Goal: Obtain resource: Download file/media

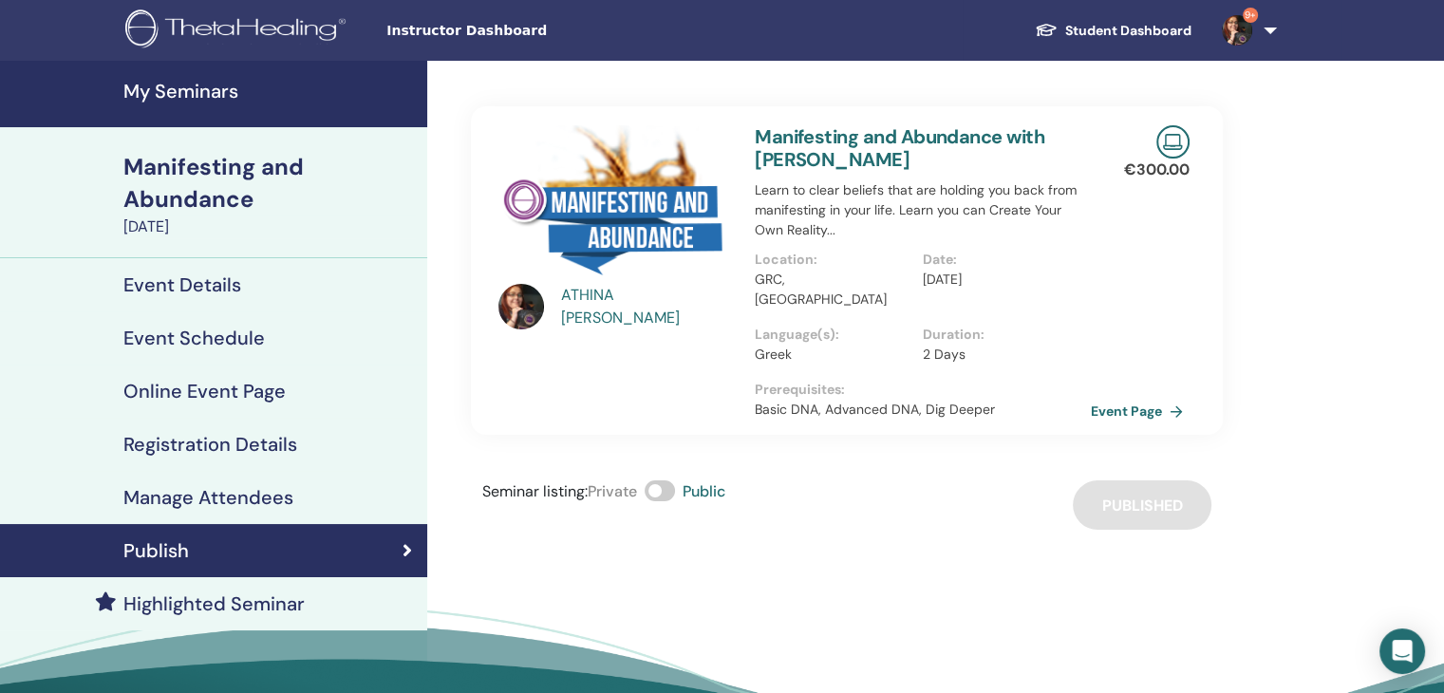
click at [191, 86] on h4 "My Seminars" at bounding box center [269, 91] width 292 height 23
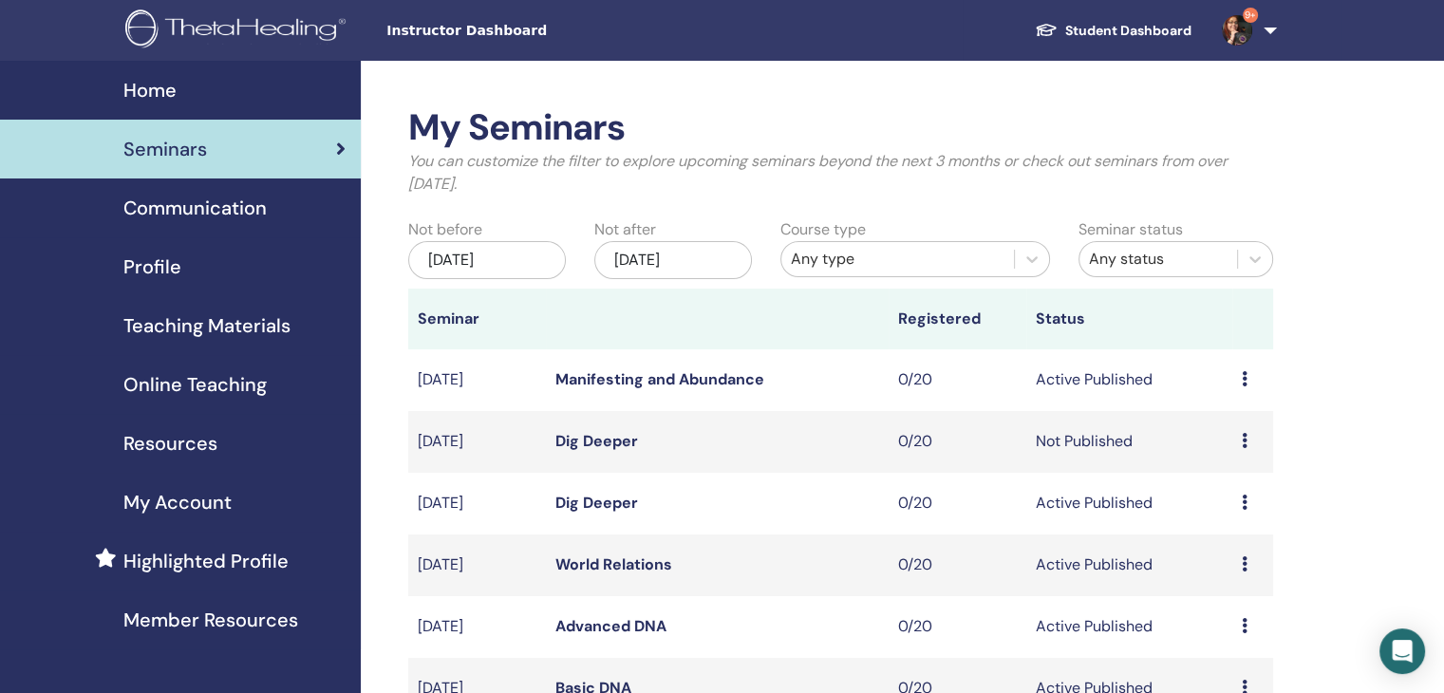
click at [217, 386] on span "Online Teaching" at bounding box center [194, 384] width 143 height 28
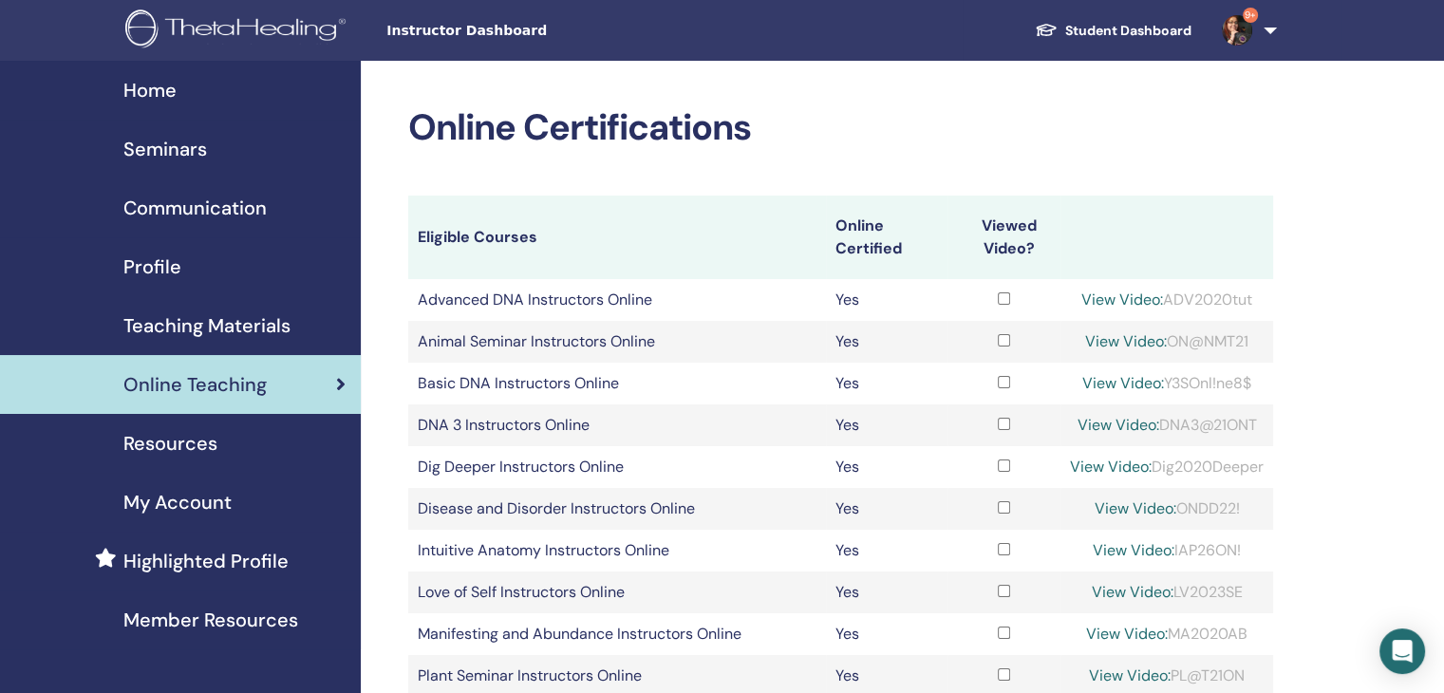
click at [209, 316] on span "Teaching Materials" at bounding box center [206, 325] width 167 height 28
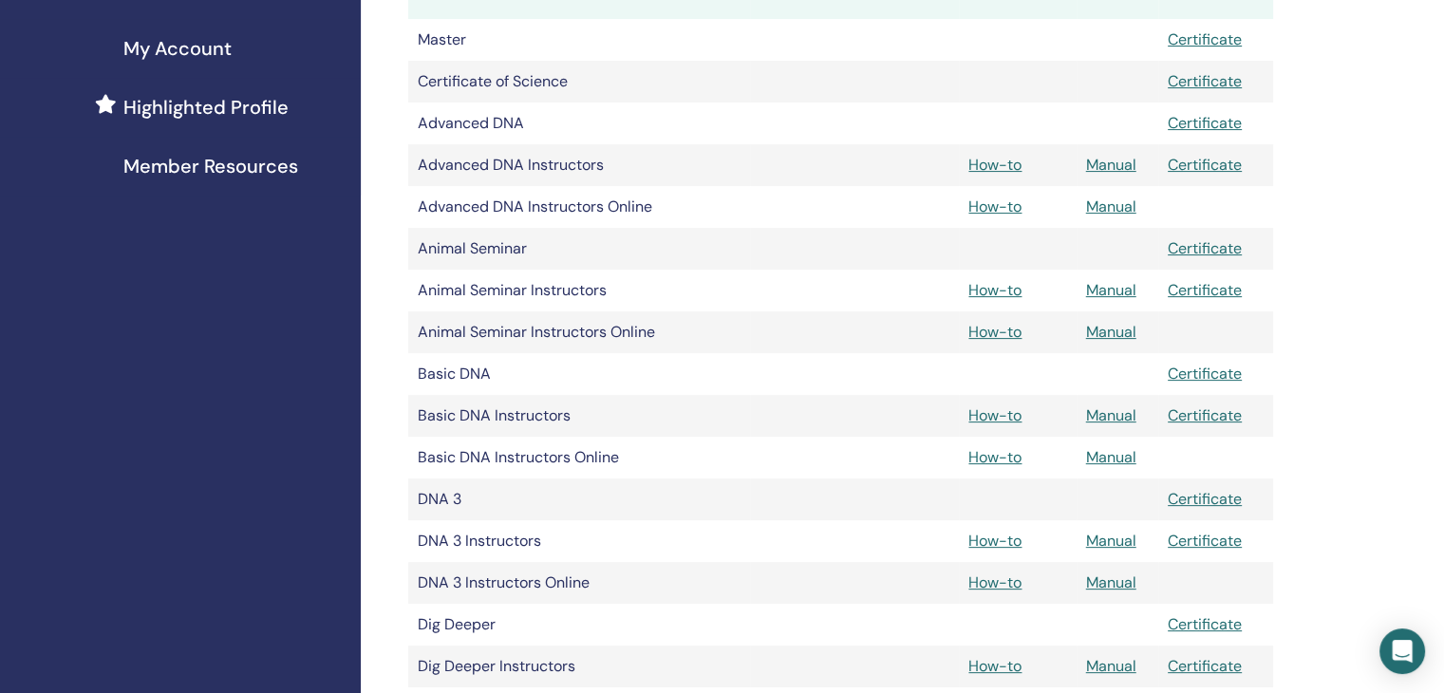
scroll to position [475, 0]
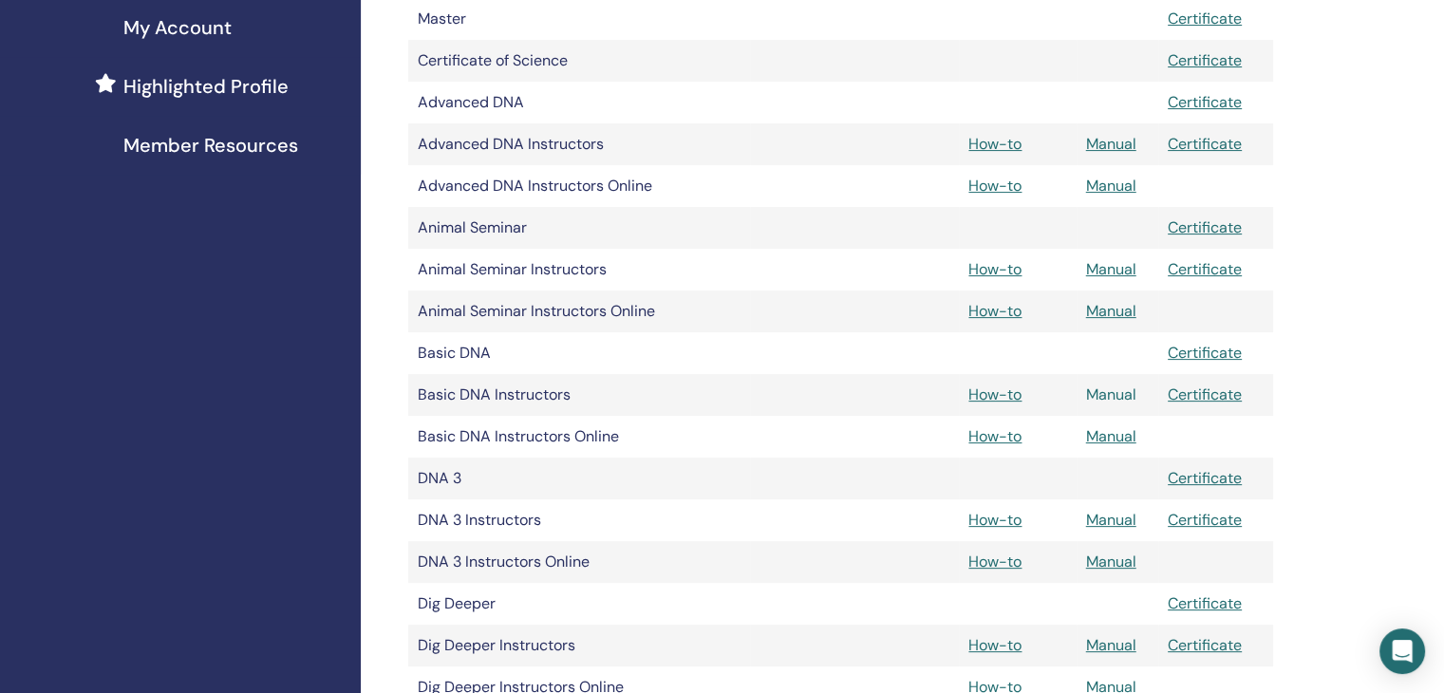
click at [1119, 396] on link "Manual" at bounding box center [1111, 395] width 50 height 20
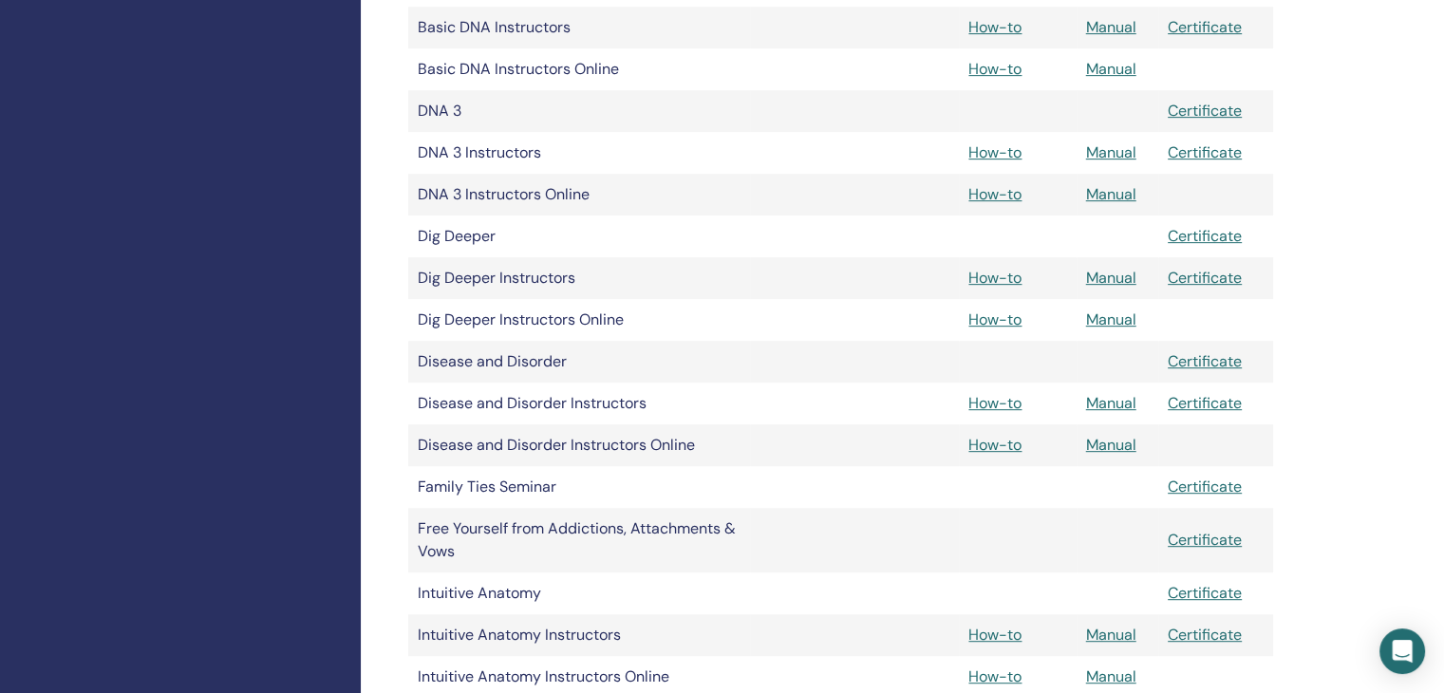
scroll to position [855, 0]
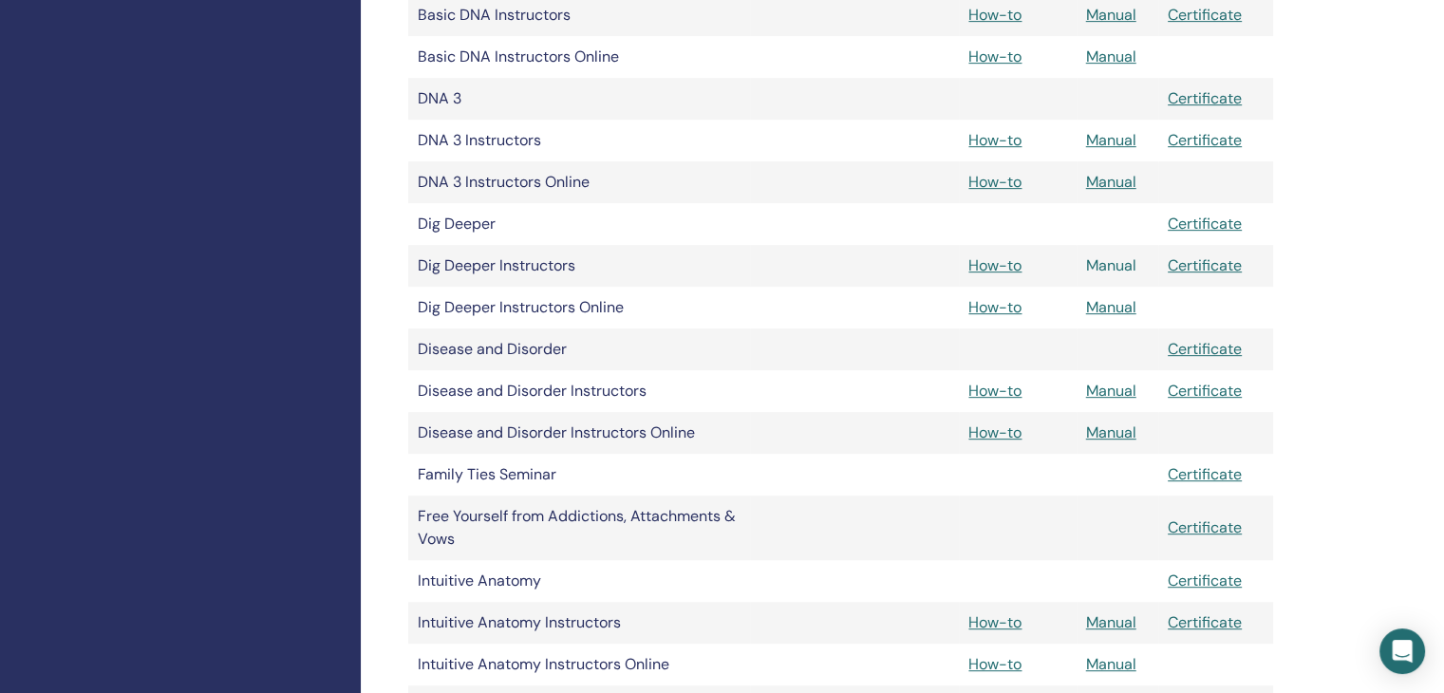
click at [1122, 271] on link "Manual" at bounding box center [1111, 265] width 50 height 20
